Goal: Task Accomplishment & Management: Complete application form

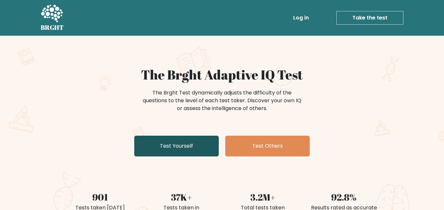
click at [157, 153] on link "Test Yourself" at bounding box center [176, 146] width 84 height 21
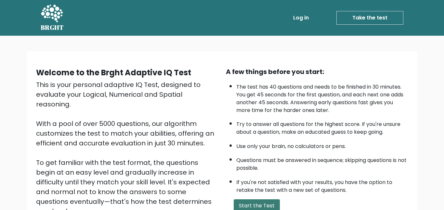
click at [264, 206] on button "Start the Test" at bounding box center [257, 206] width 46 height 13
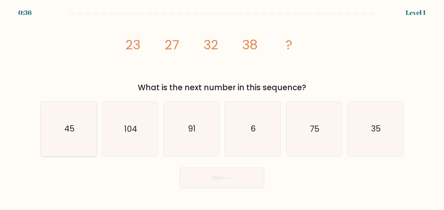
click at [86, 108] on icon "45" at bounding box center [69, 129] width 54 height 54
click at [222, 107] on input "a. 45" at bounding box center [222, 106] width 0 height 2
radio input "true"
click at [194, 170] on button "Next" at bounding box center [222, 178] width 84 height 21
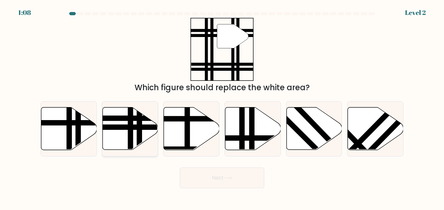
click at [143, 133] on icon at bounding box center [130, 129] width 56 height 43
click at [222, 107] on input "b." at bounding box center [222, 106] width 0 height 2
radio input "true"
click at [144, 134] on icon at bounding box center [130, 129] width 55 height 42
click at [222, 107] on input "b." at bounding box center [222, 106] width 0 height 2
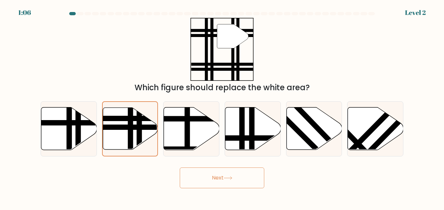
click at [214, 186] on button "Next" at bounding box center [222, 178] width 84 height 21
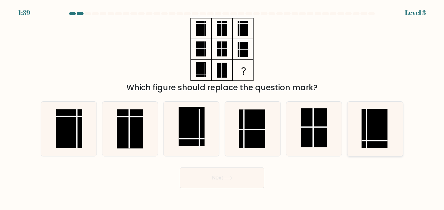
click at [376, 131] on rect at bounding box center [375, 128] width 26 height 39
click at [222, 107] on input "f." at bounding box center [222, 106] width 0 height 2
radio input "true"
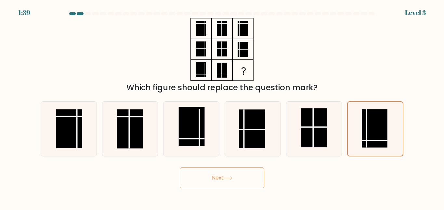
click at [251, 171] on button "Next" at bounding box center [222, 178] width 84 height 21
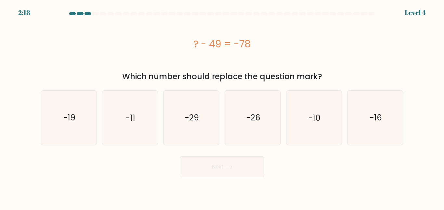
click at [236, 155] on div "Next" at bounding box center [222, 165] width 370 height 24
click at [235, 109] on icon "-26" at bounding box center [253, 118] width 54 height 54
click at [222, 107] on input "d. -26" at bounding box center [222, 106] width 0 height 2
radio input "true"
click at [237, 113] on icon "-26" at bounding box center [253, 118] width 54 height 54
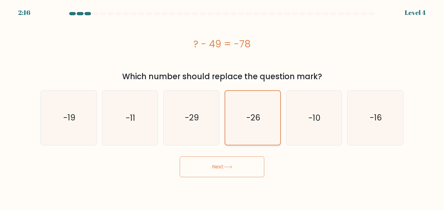
click at [222, 107] on input "d. -26" at bounding box center [222, 106] width 0 height 2
click at [255, 117] on text "-26" at bounding box center [253, 117] width 14 height 11
click at [222, 107] on input "d. -26" at bounding box center [222, 106] width 0 height 2
click at [231, 171] on button "Next" at bounding box center [222, 167] width 84 height 21
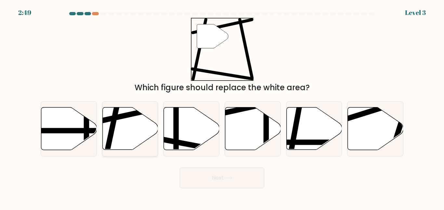
click at [114, 141] on icon at bounding box center [130, 129] width 56 height 43
click at [222, 107] on input "b." at bounding box center [222, 106] width 0 height 2
radio input "true"
click at [234, 193] on body "2:48 Level 3" at bounding box center [222, 105] width 444 height 210
click at [219, 169] on button "Next" at bounding box center [222, 178] width 84 height 21
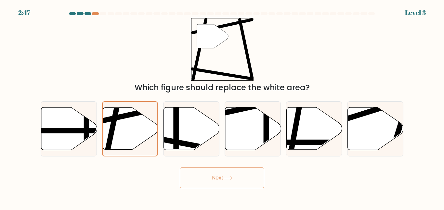
click at [222, 175] on button "Next" at bounding box center [222, 178] width 84 height 21
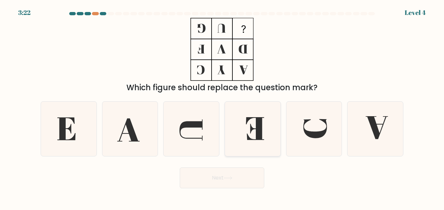
click at [254, 141] on icon at bounding box center [253, 129] width 54 height 54
click at [222, 107] on input "d." at bounding box center [222, 106] width 0 height 2
radio input "true"
click at [198, 180] on button "Next" at bounding box center [222, 178] width 84 height 21
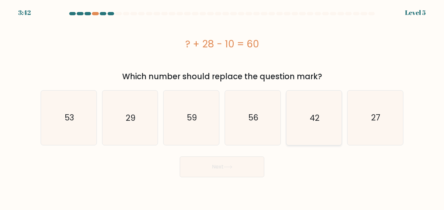
click at [293, 120] on icon "42" at bounding box center [314, 118] width 54 height 54
click at [222, 107] on input "e. 42" at bounding box center [222, 106] width 0 height 2
radio input "true"
click at [248, 169] on button "Next" at bounding box center [222, 167] width 84 height 21
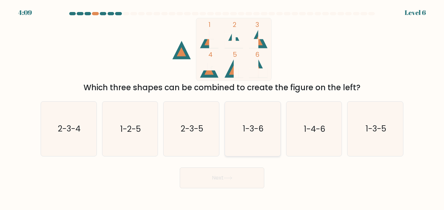
click at [251, 136] on icon "1-3-6" at bounding box center [253, 129] width 54 height 54
click at [222, 107] on input "d. 1-3-6" at bounding box center [222, 106] width 0 height 2
radio input "true"
click at [241, 172] on button "Next" at bounding box center [222, 178] width 84 height 21
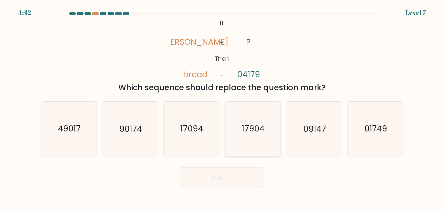
click at [244, 140] on icon "17904" at bounding box center [253, 129] width 54 height 54
click at [222, 107] on input "d. 17904" at bounding box center [222, 106] width 0 height 2
radio input "true"
click at [248, 174] on button "Next" at bounding box center [222, 178] width 84 height 21
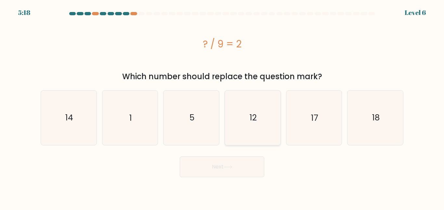
click at [242, 104] on icon "12" at bounding box center [253, 118] width 54 height 54
click at [222, 105] on input "d. 12" at bounding box center [222, 106] width 0 height 2
radio input "true"
click at [233, 157] on button "Next" at bounding box center [222, 167] width 84 height 21
click at [232, 157] on button "Next" at bounding box center [222, 167] width 84 height 21
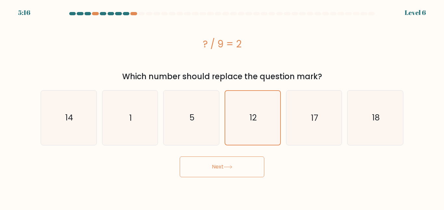
click at [232, 157] on button "Next" at bounding box center [222, 167] width 84 height 21
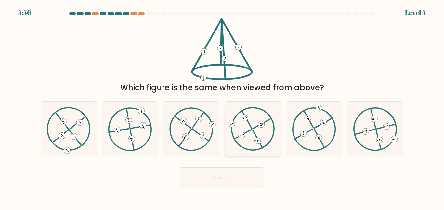
click at [267, 135] on icon at bounding box center [253, 129] width 44 height 44
click at [222, 107] on input "d." at bounding box center [222, 106] width 0 height 2
radio input "true"
drag, startPoint x: 238, startPoint y: 172, endPoint x: 343, endPoint y: 198, distance: 107.4
click at [343, 198] on body "5:54 Level 5" at bounding box center [222, 105] width 444 height 210
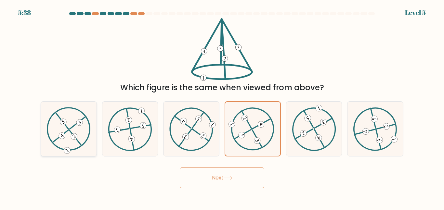
click at [72, 145] on icon at bounding box center [69, 129] width 44 height 44
click at [222, 107] on input "a." at bounding box center [222, 106] width 0 height 2
radio input "true"
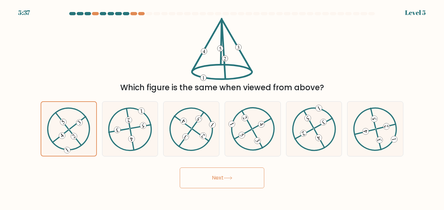
click at [229, 180] on button "Next" at bounding box center [222, 178] width 84 height 21
